Goal: Task Accomplishment & Management: Use online tool/utility

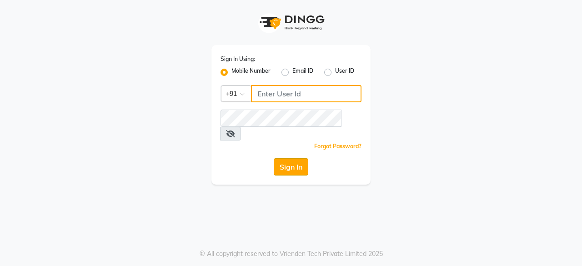
type input "9910088406"
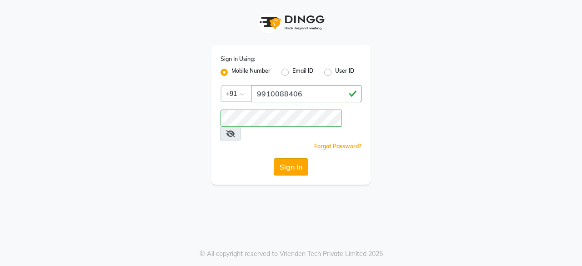
click at [296, 158] on button "Sign In" at bounding box center [291, 166] width 35 height 17
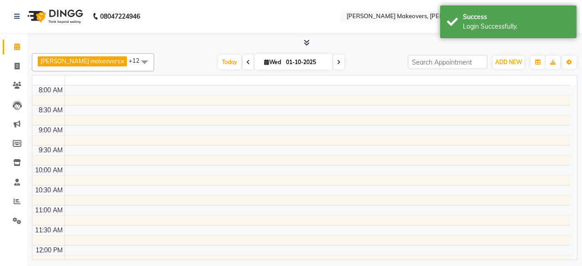
select select "en"
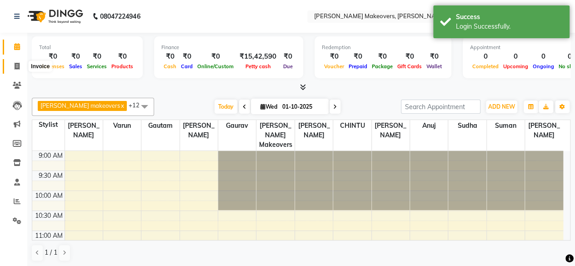
click at [17, 66] on icon at bounding box center [17, 66] width 5 height 7
select select "service"
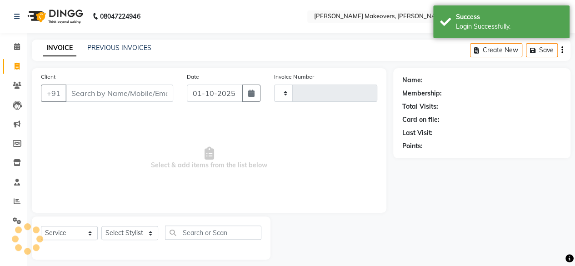
type input "0333"
select select "3533"
select select "P"
